Goal: Navigation & Orientation: Find specific page/section

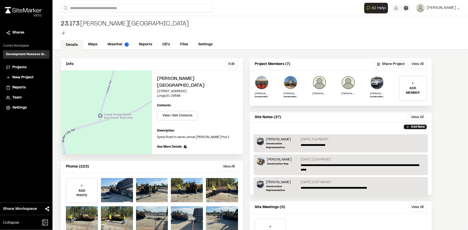
scroll to position [33, 0]
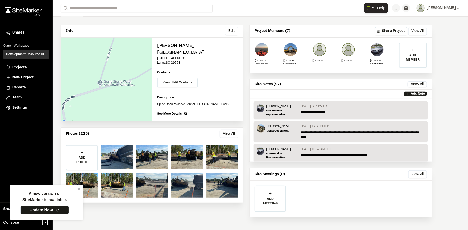
click at [19, 67] on span "Projects" at bounding box center [19, 68] width 14 height 6
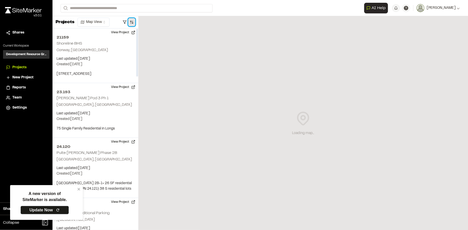
click at [130, 23] on button "button" at bounding box center [131, 22] width 7 height 8
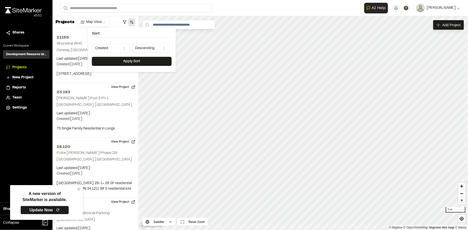
click at [119, 49] on html "**********" at bounding box center [234, 115] width 468 height 230
click at [131, 63] on button "Apply Sort" at bounding box center [132, 61] width 80 height 9
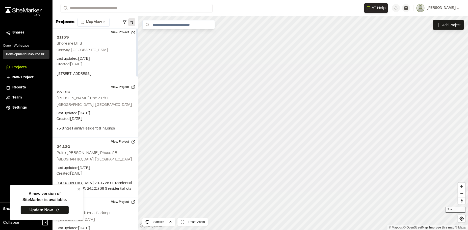
click at [132, 24] on button "button" at bounding box center [131, 22] width 7 height 8
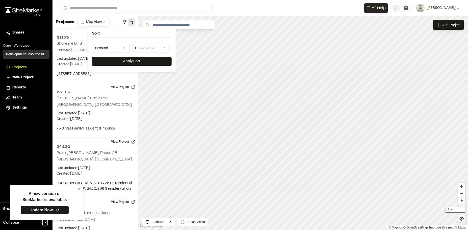
click at [125, 47] on html "**********" at bounding box center [234, 115] width 468 height 230
click at [120, 63] on button "Apply Sort" at bounding box center [132, 61] width 80 height 9
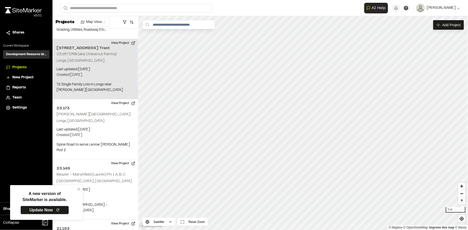
scroll to position [69, 0]
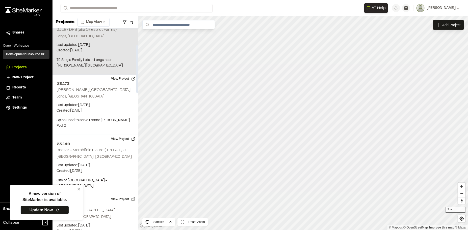
click at [91, 55] on div "22.125 Chestnut Road Tract 23.187 DRB (aka Chestnut Farms) Longs, SC Last updat…" at bounding box center [96, 45] width 86 height 60
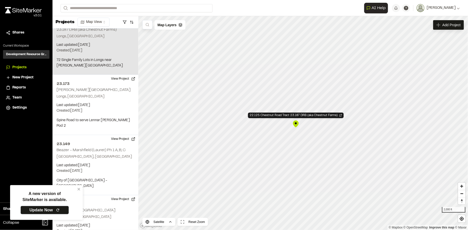
click at [296, 121] on div "22.125 Chestnut Road Tract 23.187 DRB (aka Chestnut Farms)" at bounding box center [296, 124] width 8 height 8
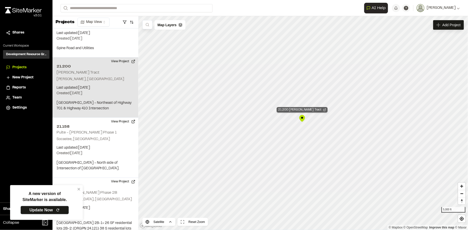
scroll to position [345, 0]
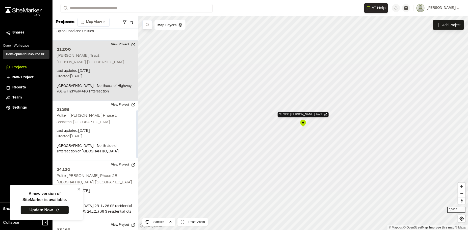
click at [100, 68] on p "Last updated: Sep 24, 2025" at bounding box center [96, 71] width 78 height 6
click at [121, 41] on button "View Project" at bounding box center [123, 45] width 30 height 8
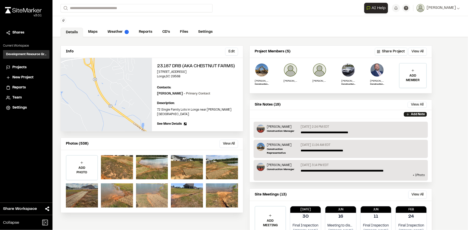
scroll to position [23, 0]
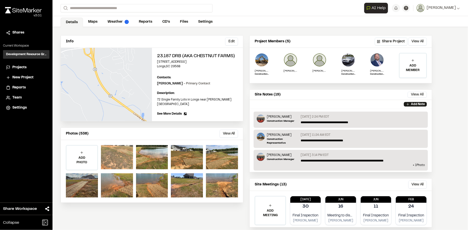
click at [113, 154] on div at bounding box center [117, 157] width 32 height 24
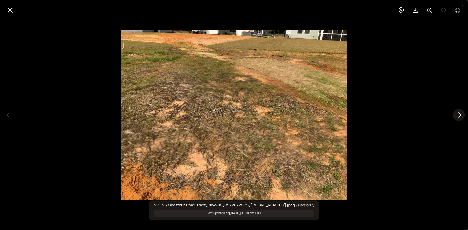
click at [455, 116] on icon at bounding box center [459, 115] width 8 height 9
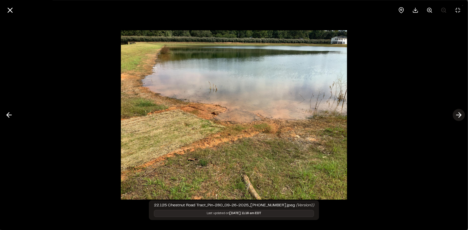
click at [455, 116] on icon at bounding box center [459, 115] width 8 height 9
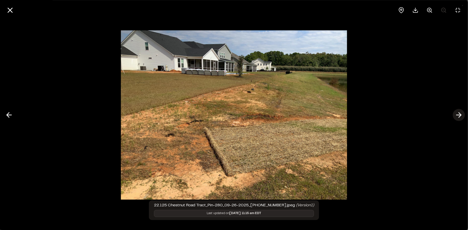
click at [455, 116] on icon at bounding box center [459, 115] width 8 height 9
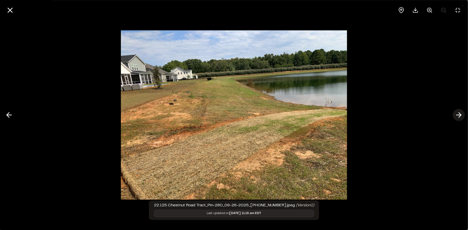
click at [455, 116] on icon at bounding box center [459, 115] width 8 height 9
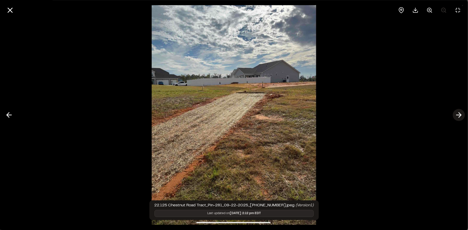
click at [455, 116] on icon at bounding box center [459, 115] width 8 height 9
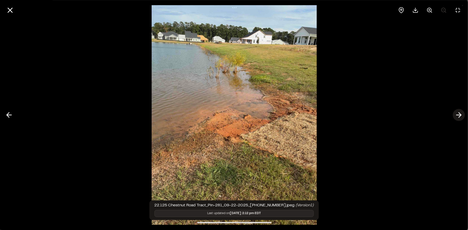
click at [455, 116] on icon at bounding box center [459, 115] width 8 height 9
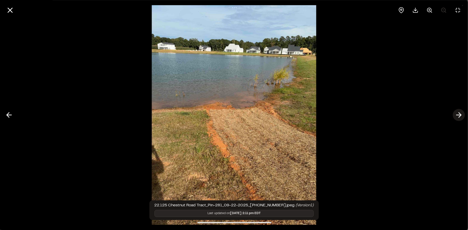
click at [455, 116] on icon at bounding box center [459, 115] width 8 height 9
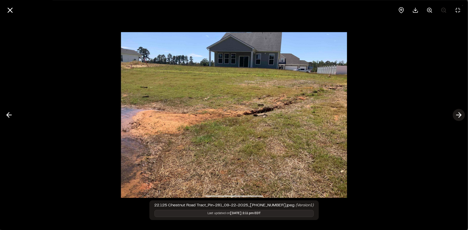
click at [455, 116] on icon at bounding box center [459, 115] width 8 height 9
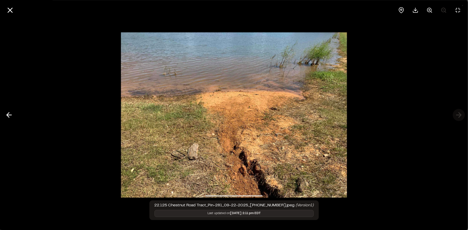
click at [455, 116] on div at bounding box center [234, 115] width 468 height 230
click at [7, 7] on icon at bounding box center [10, 10] width 9 height 9
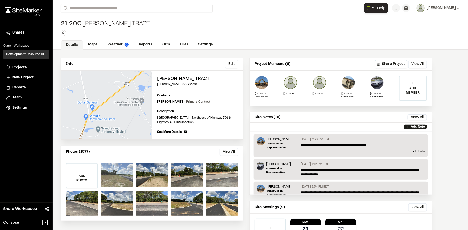
click at [112, 178] on div at bounding box center [117, 176] width 32 height 24
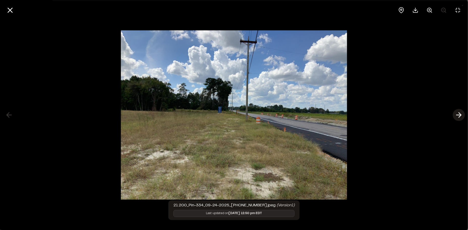
click at [457, 115] on line at bounding box center [459, 115] width 5 height 0
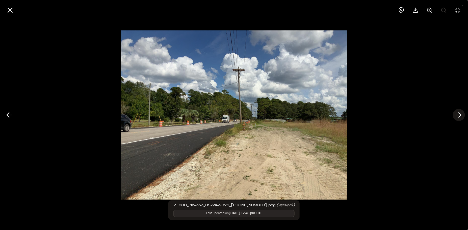
click at [458, 116] on icon at bounding box center [459, 115] width 8 height 9
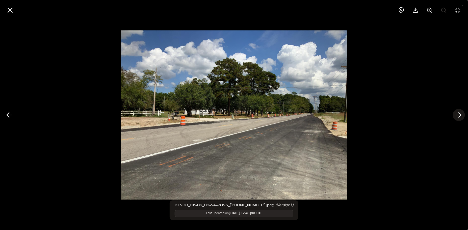
click at [458, 116] on icon at bounding box center [459, 115] width 8 height 9
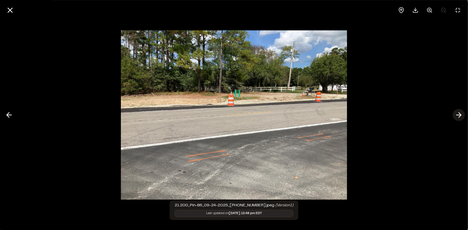
click at [458, 116] on icon at bounding box center [459, 115] width 8 height 9
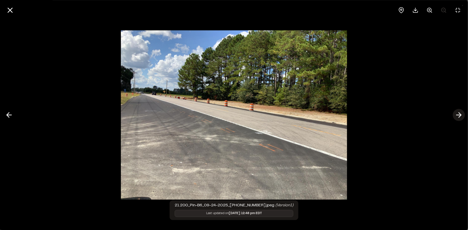
click at [458, 116] on icon at bounding box center [459, 115] width 8 height 9
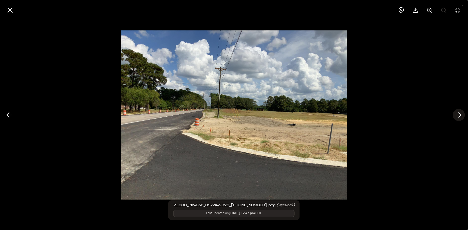
click at [458, 116] on icon at bounding box center [459, 115] width 8 height 9
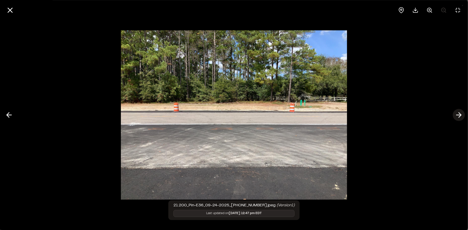
click at [458, 116] on icon at bounding box center [459, 115] width 8 height 9
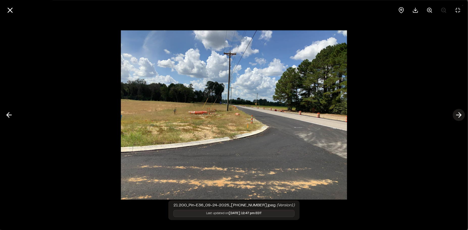
click at [458, 116] on icon at bounding box center [459, 115] width 8 height 9
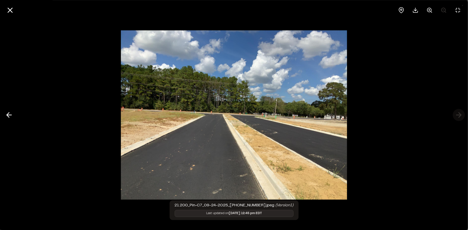
click at [458, 116] on div at bounding box center [234, 115] width 468 height 230
click at [12, 12] on line at bounding box center [10, 10] width 4 height 4
